Goal: Check status

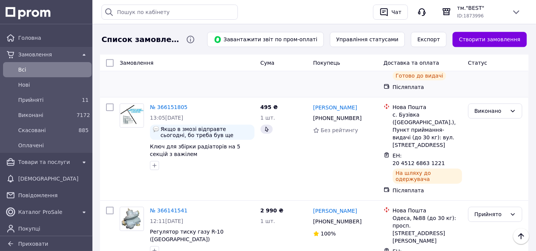
scroll to position [673, 0]
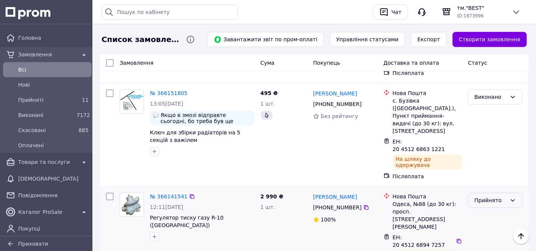
click at [514, 197] on icon at bounding box center [513, 200] width 6 height 6
click at [493, 148] on li "Виконано" at bounding box center [495, 149] width 53 height 14
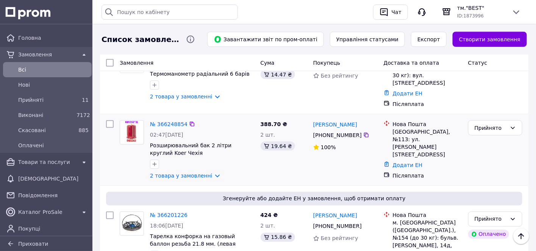
scroll to position [282, 0]
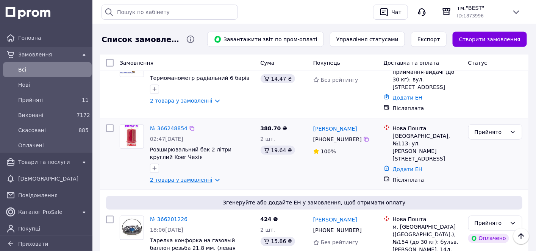
click at [209, 177] on link "2 товара у замовленні" at bounding box center [181, 180] width 62 height 6
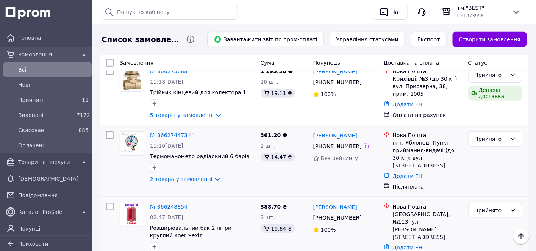
scroll to position [198, 0]
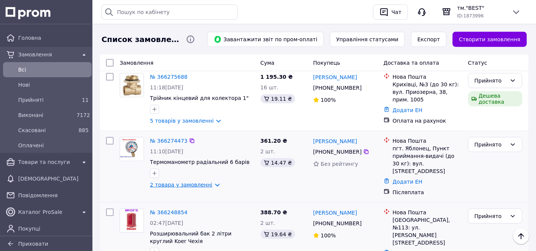
click at [208, 182] on link "2 товара у замовленні" at bounding box center [181, 185] width 62 height 6
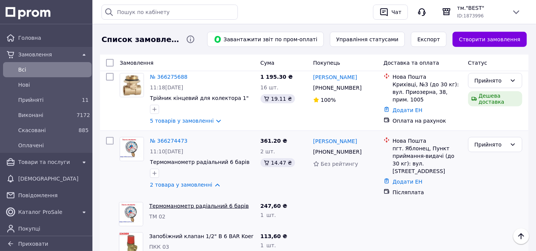
scroll to position [156, 0]
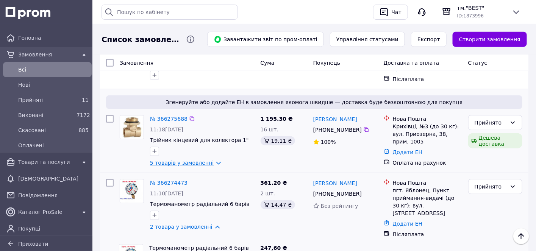
click at [208, 160] on link "5 товарів у замовленні" at bounding box center [182, 163] width 64 height 6
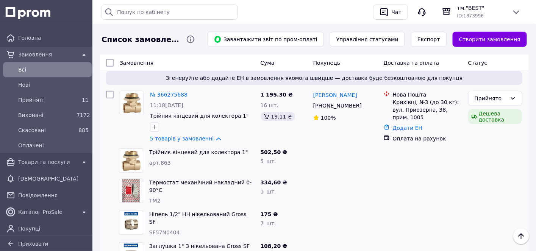
scroll to position [198, 0]
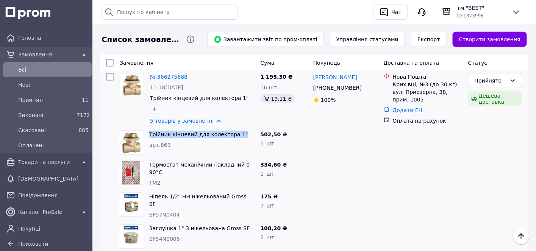
drag, startPoint x: 148, startPoint y: 114, endPoint x: 235, endPoint y: 120, distance: 86.9
click at [235, 128] on div "Трійник кінцевий для колектора 1" арт.863" at bounding box center [201, 143] width 111 height 30
copy link "Трійник кінцевий для колектора 1""
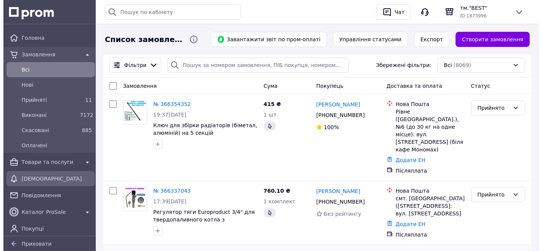
scroll to position [168, 0]
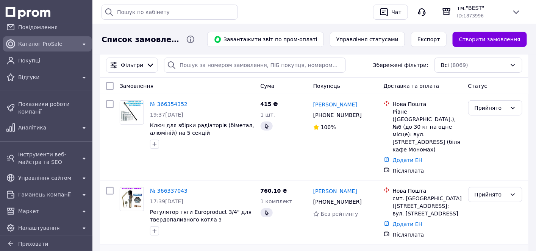
click at [29, 47] on div "Каталог ProSale" at bounding box center [47, 44] width 61 height 11
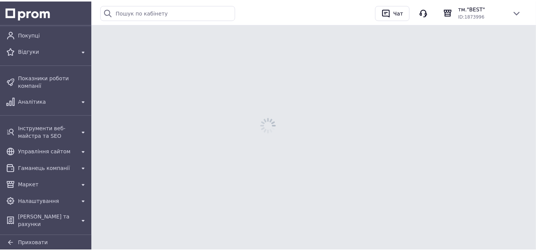
scroll to position [77, 0]
